Goal: Find specific page/section: Find specific page/section

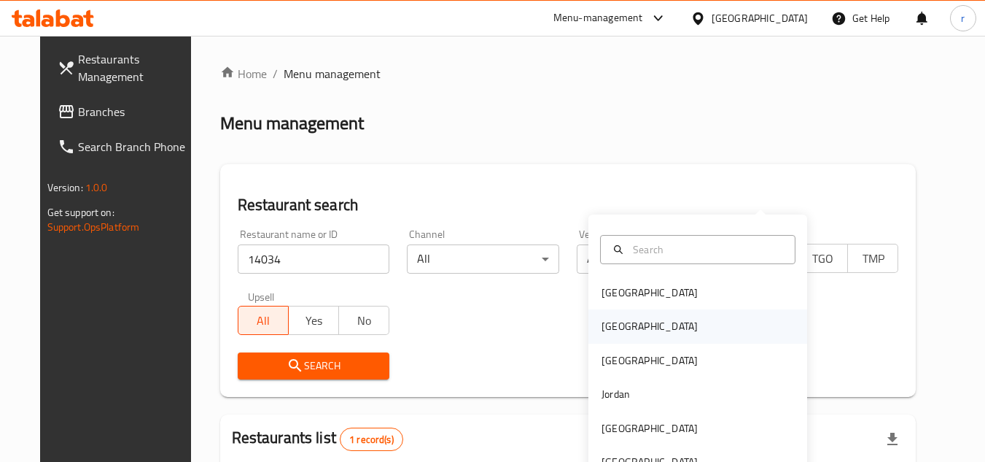
scroll to position [177, 0]
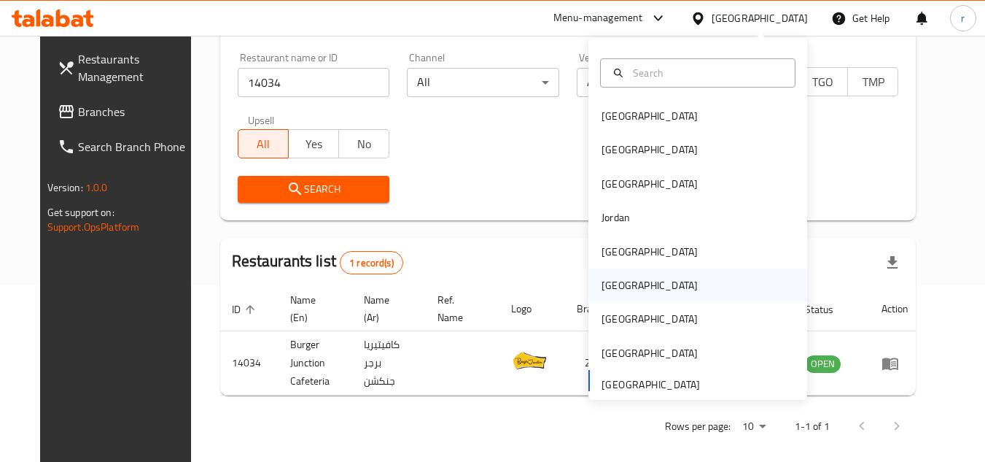
click at [617, 286] on div "[GEOGRAPHIC_DATA]" at bounding box center [650, 285] width 96 height 16
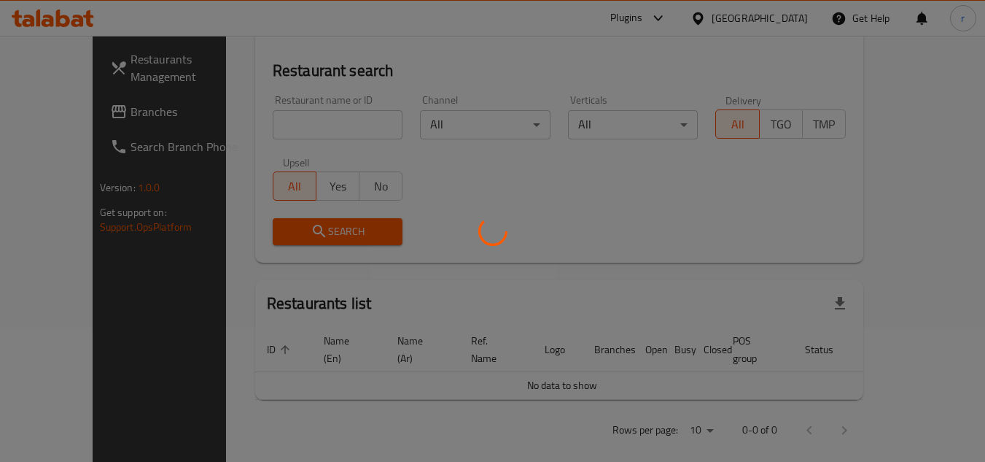
scroll to position [177, 0]
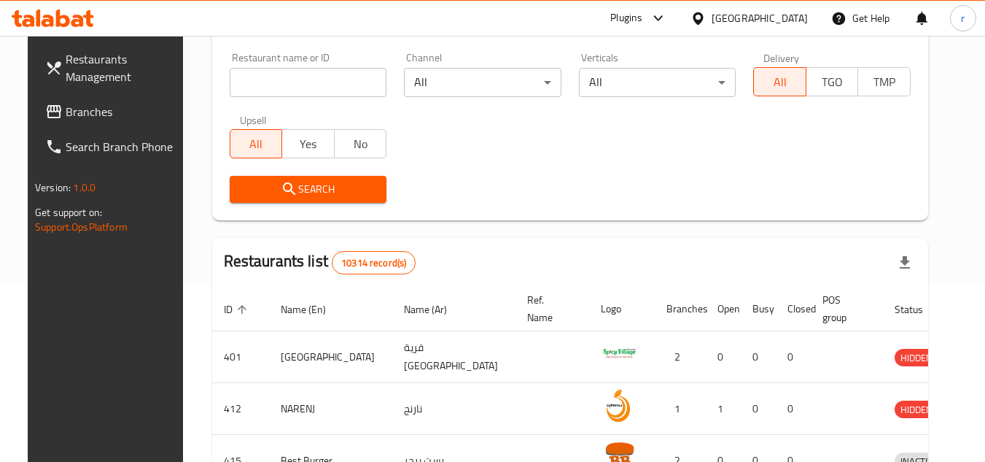
click at [82, 103] on span "Branches" at bounding box center [123, 112] width 115 height 18
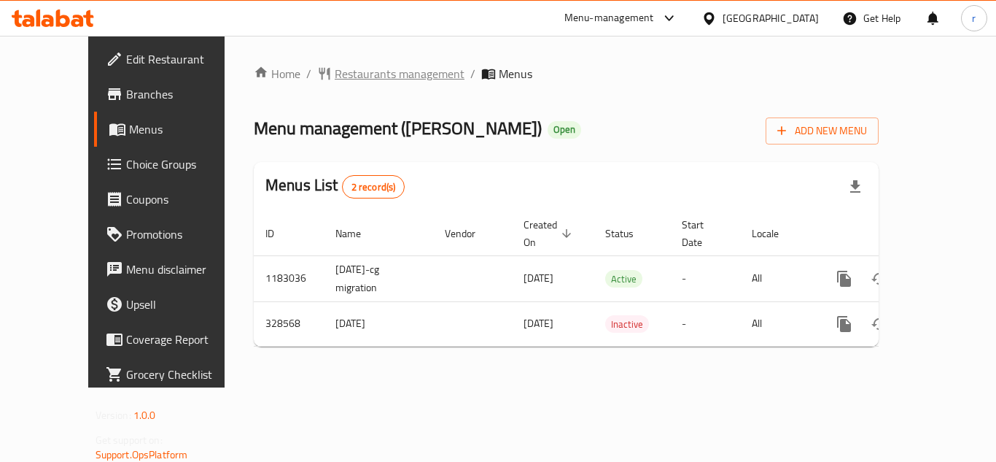
click at [335, 79] on span "Restaurants management" at bounding box center [400, 74] width 130 height 18
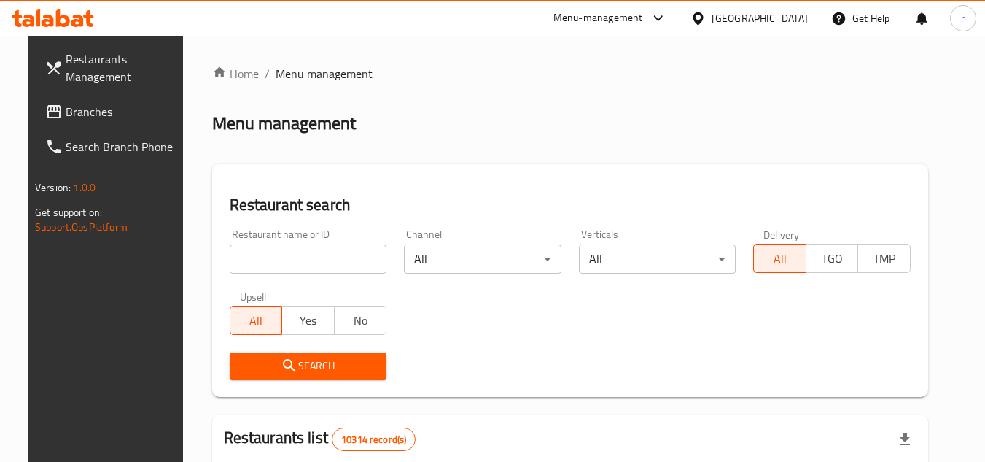
click at [271, 249] on input "search" at bounding box center [309, 258] width 158 height 29
paste input "629858"
type input "629858"
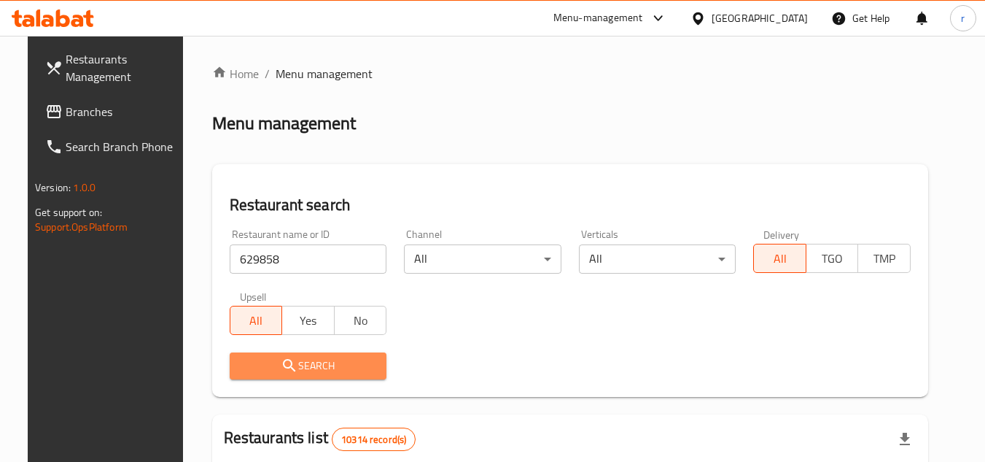
click at [251, 369] on span "Search" at bounding box center [308, 366] width 134 height 18
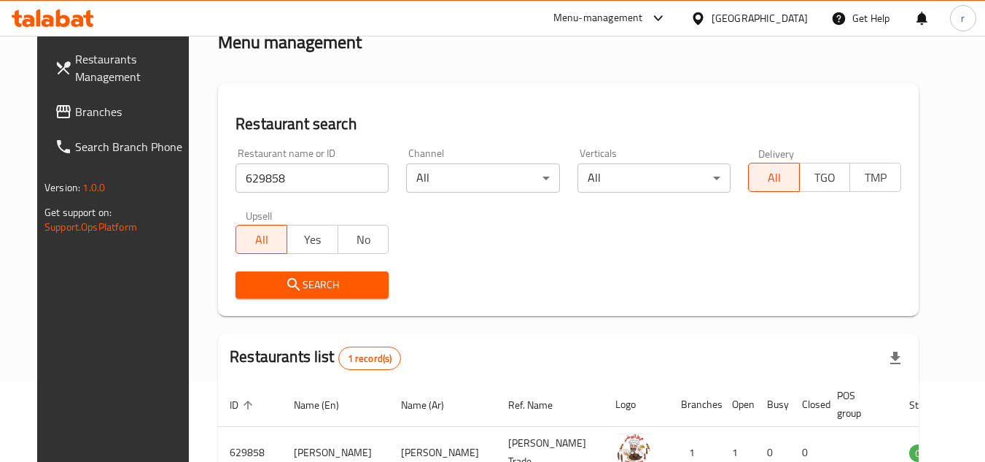
scroll to position [177, 0]
